Goal: Information Seeking & Learning: Compare options

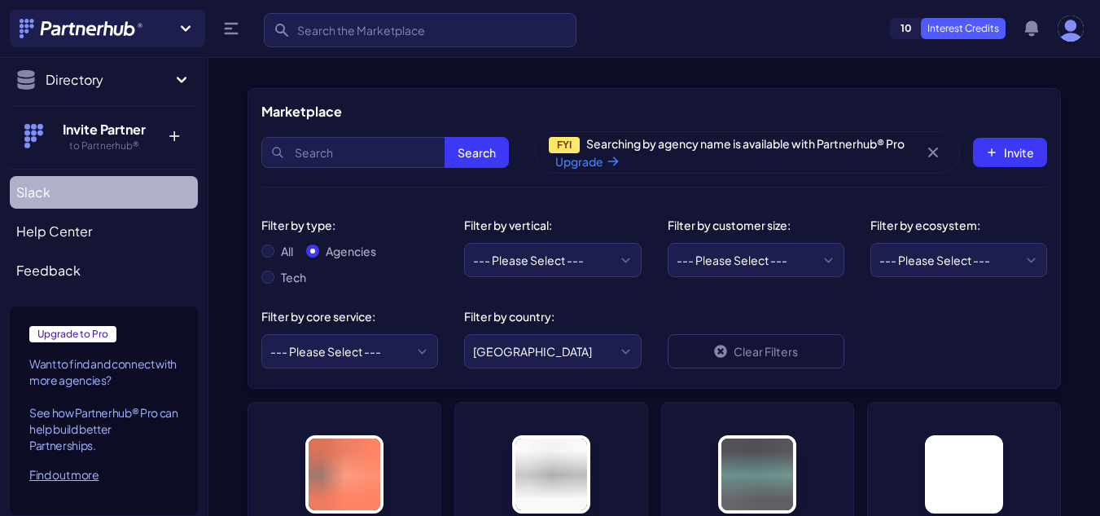
scroll to position [206, 0]
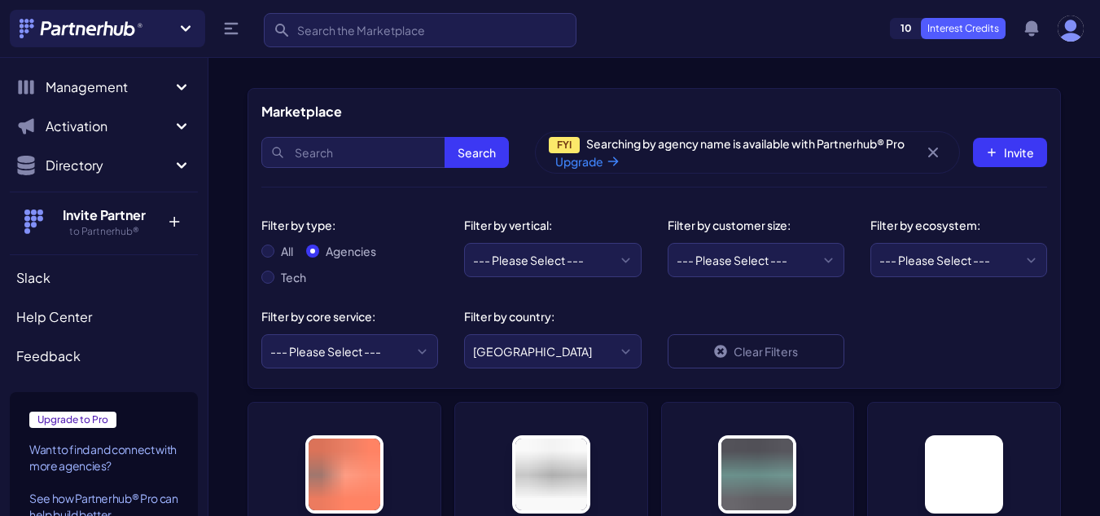
click at [169, 219] on p "+" at bounding box center [173, 218] width 35 height 26
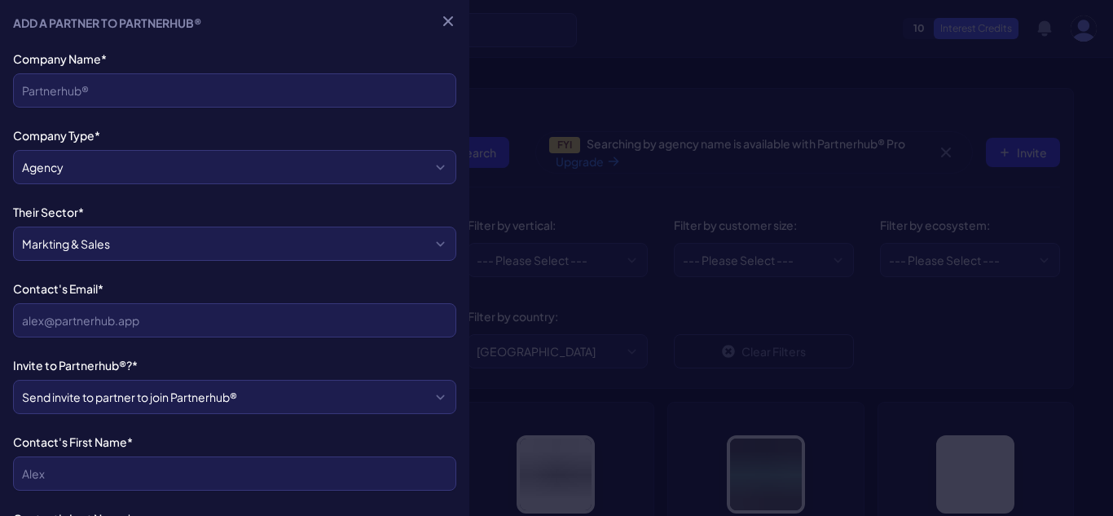
click at [447, 206] on div "Add a Partner to Partnerhub® Close menu Company Name* Company Type* Agency Tech…" at bounding box center [234, 258] width 469 height 516
click at [580, 202] on div at bounding box center [556, 258] width 1113 height 516
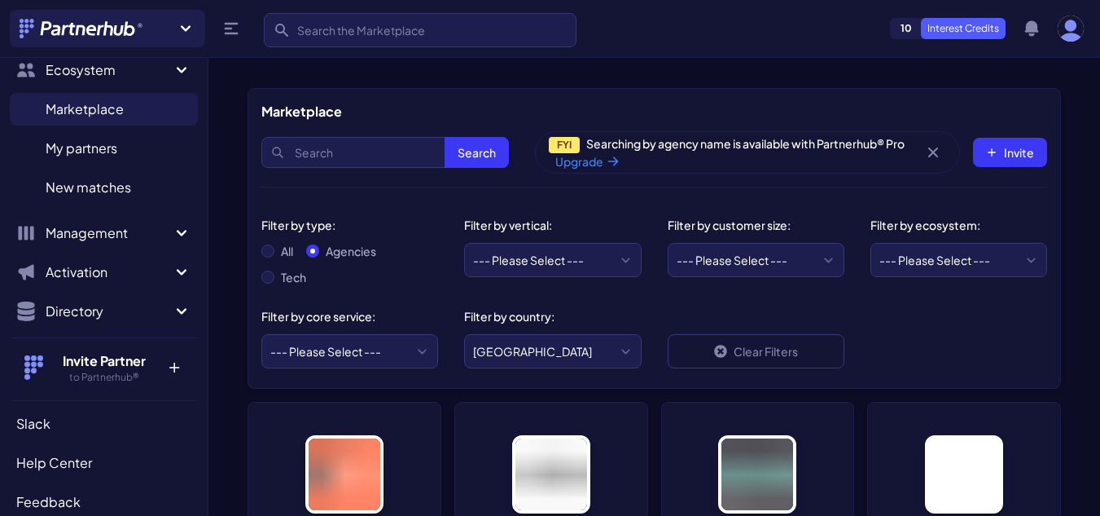
scroll to position [43, 0]
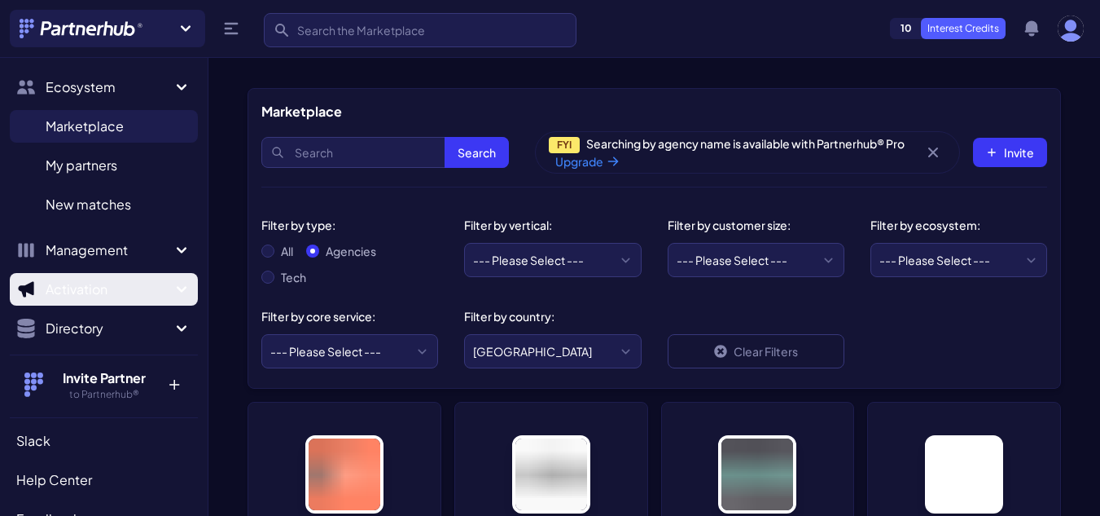
click at [93, 296] on span "Activation" at bounding box center [109, 289] width 126 height 20
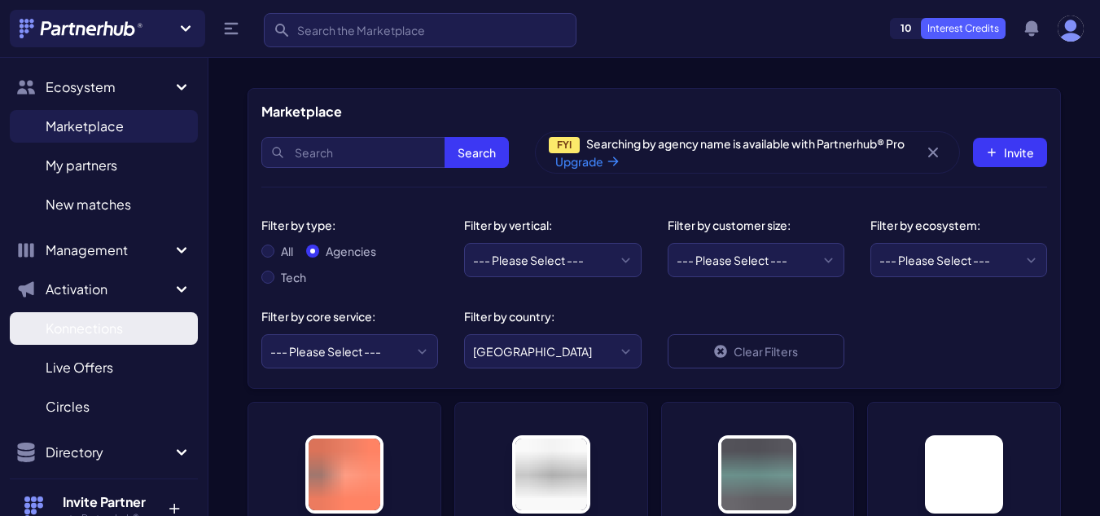
click at [100, 330] on span "Konnections" at bounding box center [84, 328] width 77 height 20
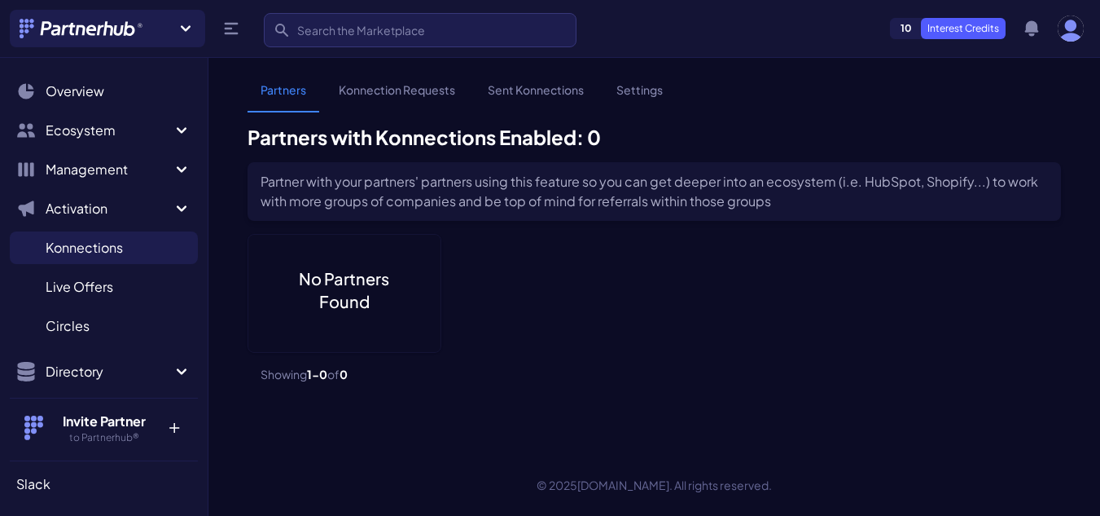
click at [344, 120] on ul "Partners Konnection Requests Sent Konnections Settings" at bounding box center [465, 103] width 435 height 44
click at [384, 102] on link "Konnection Requests" at bounding box center [397, 96] width 143 height 31
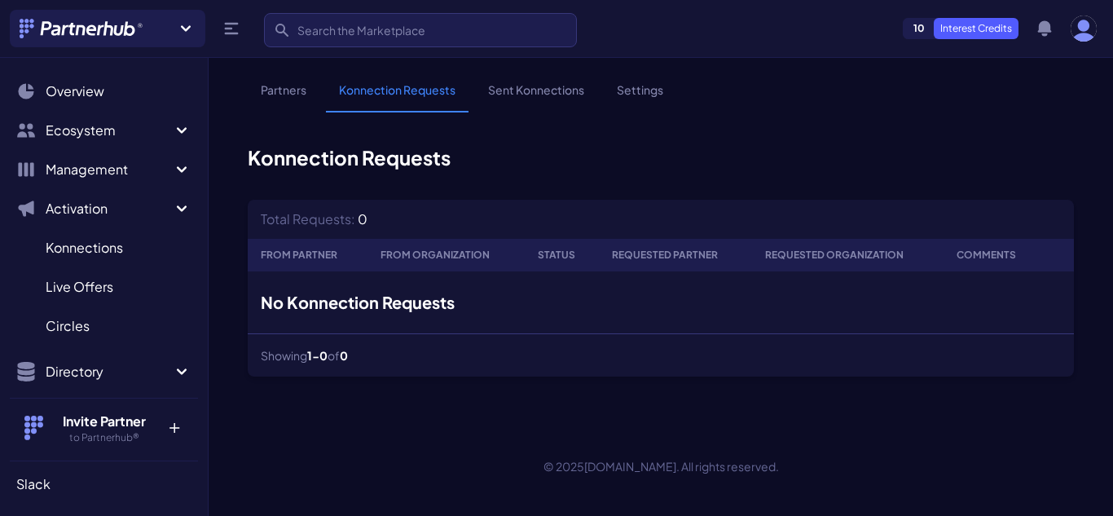
click at [511, 89] on link "Sent Konnections" at bounding box center [536, 96] width 122 height 31
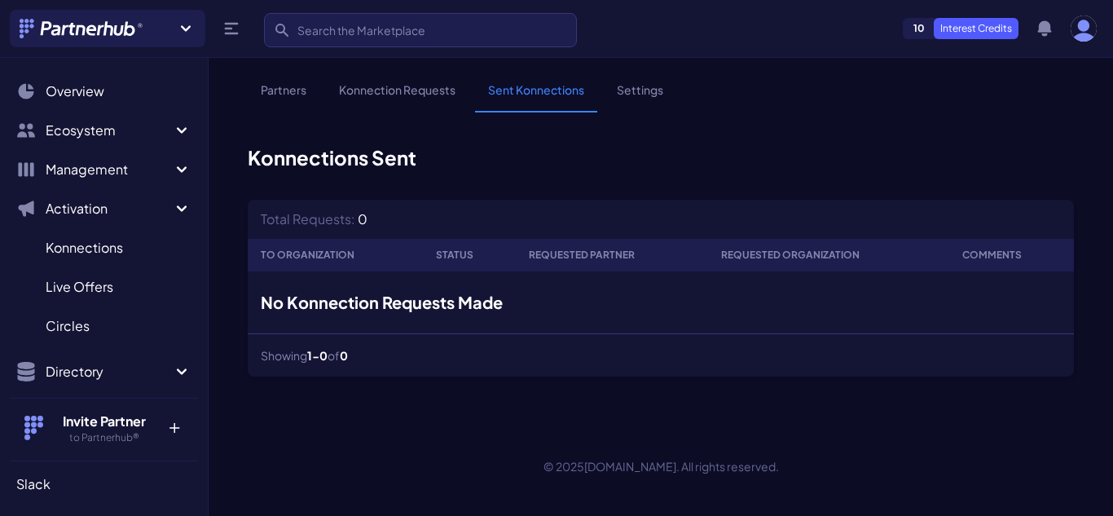
click at [641, 94] on link "Settings" at bounding box center [640, 96] width 72 height 31
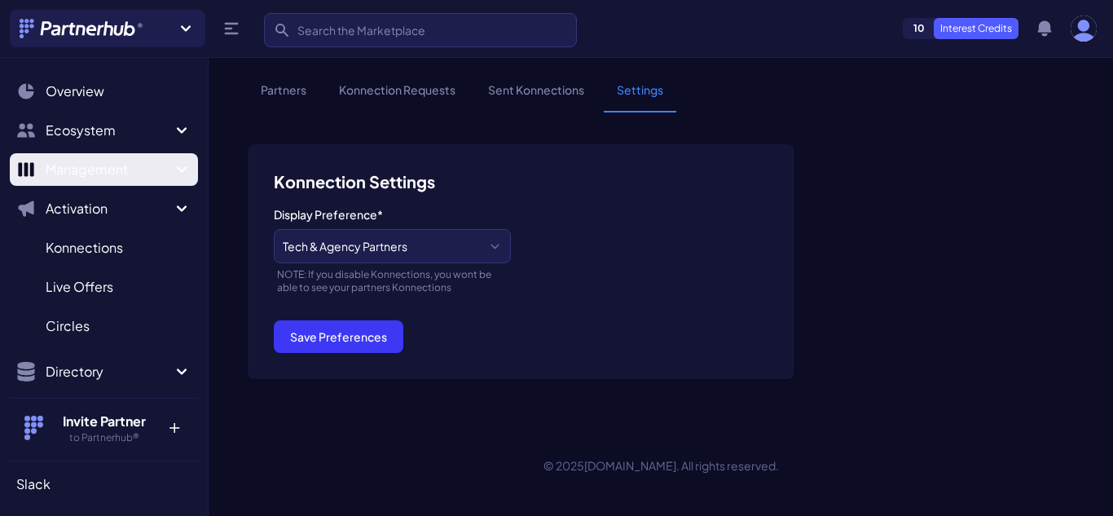
click at [115, 173] on span "Management" at bounding box center [109, 170] width 126 height 20
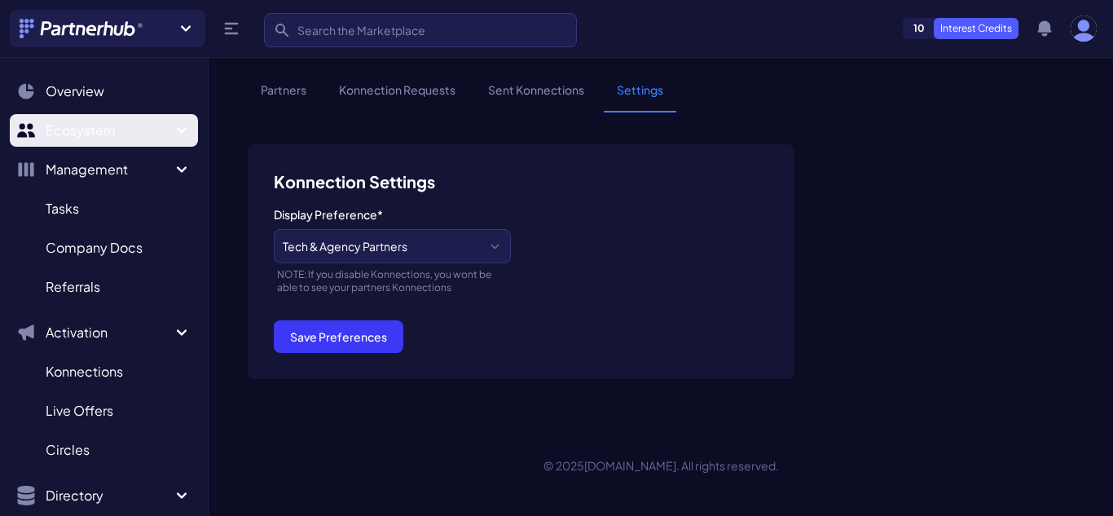
click at [105, 135] on span "Ecosystem" at bounding box center [109, 131] width 126 height 20
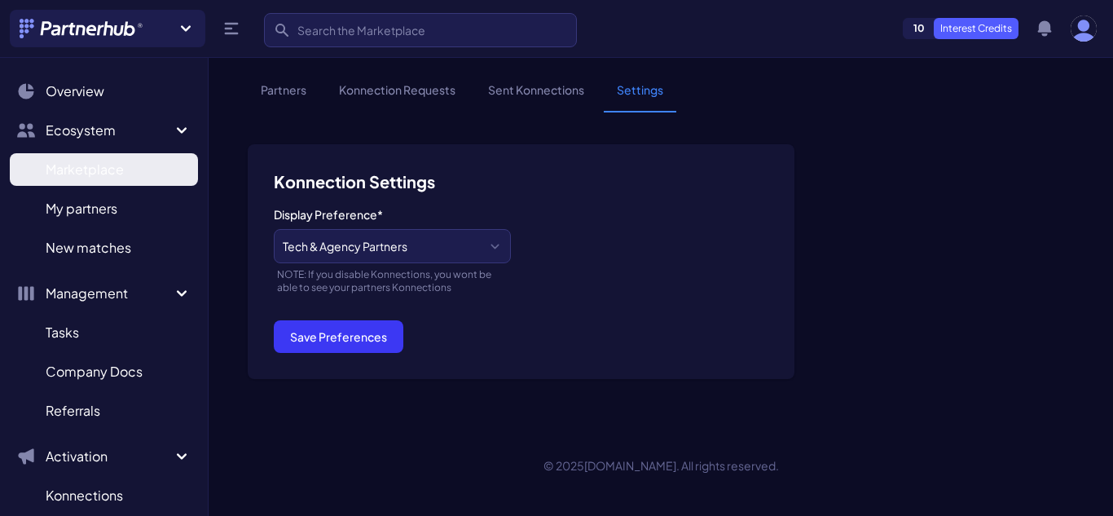
click at [106, 165] on span "Marketplace" at bounding box center [85, 170] width 78 height 20
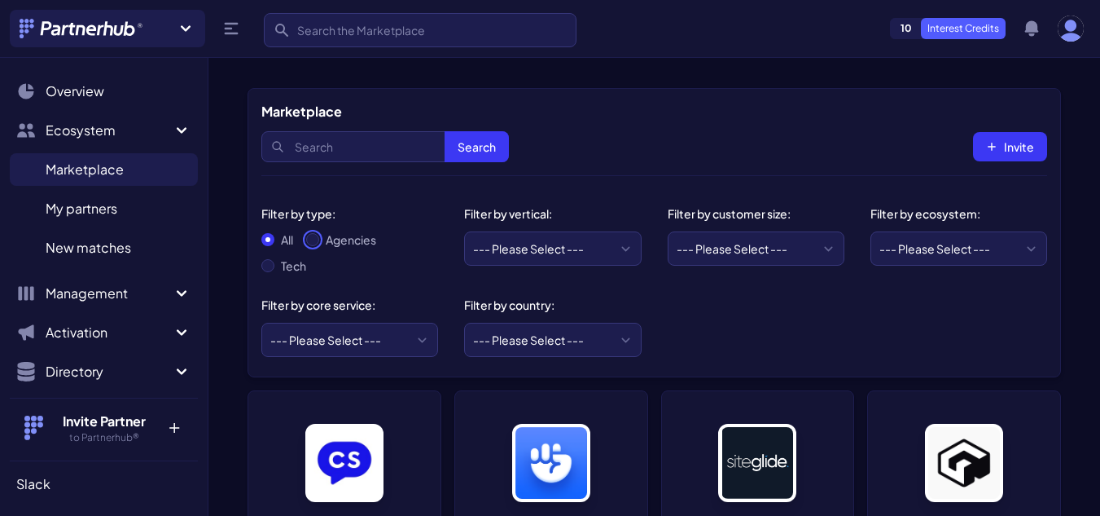
click at [318, 243] on input "Agencies" at bounding box center [312, 239] width 13 height 13
radio input "true"
click at [545, 253] on select "--- Please Select --- eCommerce and consumer brands B2B and IT Local retailers …" at bounding box center [552, 248] width 177 height 34
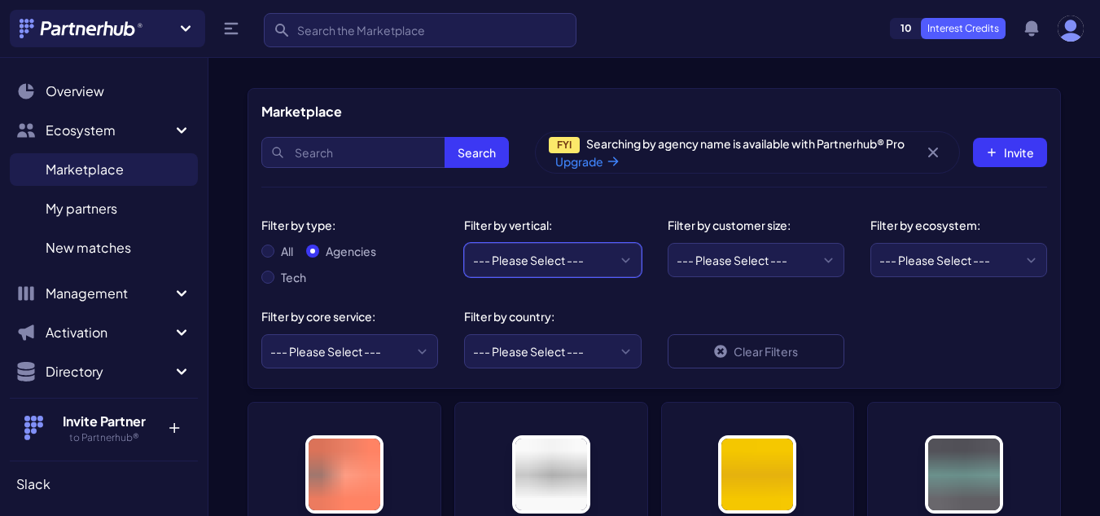
drag, startPoint x: 0, startPoint y: 0, endPoint x: 545, endPoint y: 253, distance: 600.9
click at [545, 253] on select "--- Please Select --- eCommerce and consumer brands B2B and IT Local retailers …" at bounding box center [552, 260] width 177 height 34
click at [384, 336] on select "--- Please Select --- ABM API Integration Support Business Process Consulting C…" at bounding box center [349, 351] width 177 height 34
select select "Lead Generation"
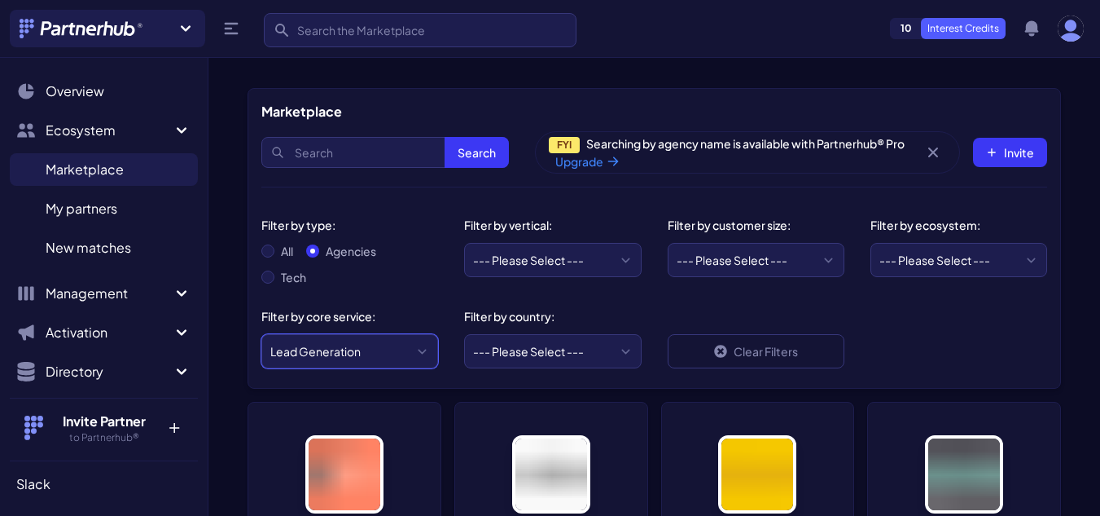
click at [261, 334] on select "--- Please Select --- ABM API Integration Support Business Process Consulting C…" at bounding box center [349, 351] width 177 height 34
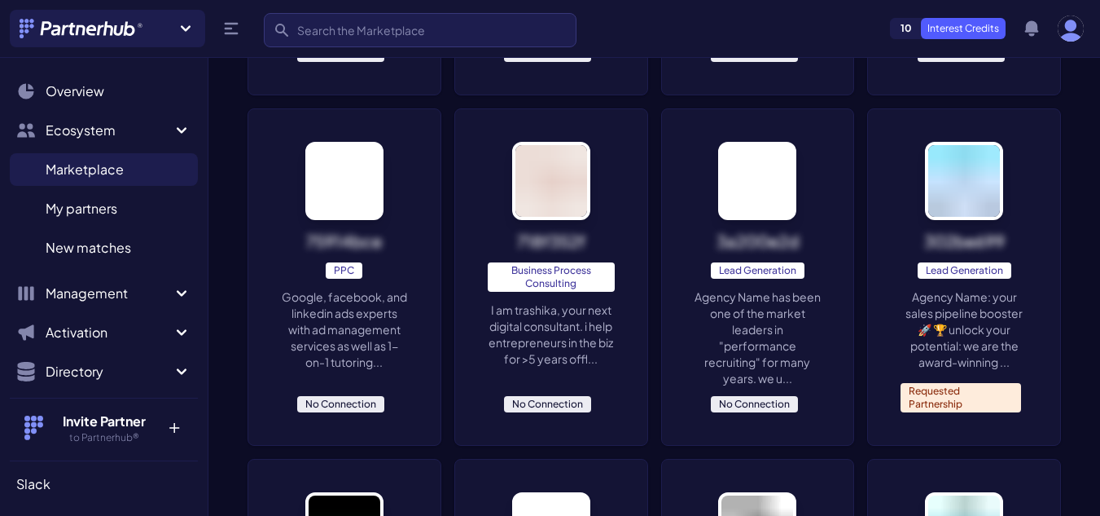
scroll to position [652, 0]
